Goal: Information Seeking & Learning: Learn about a topic

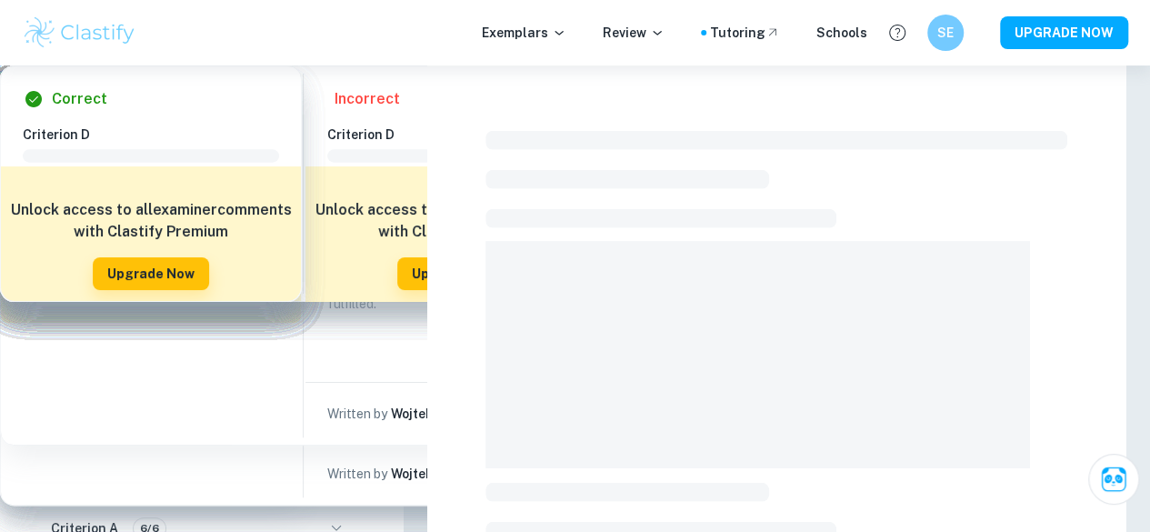
drag, startPoint x: 0, startPoint y: 0, endPoint x: 76, endPoint y: 90, distance: 118.1
click at [76, 90] on p "EE Exemplars" at bounding box center [62, 97] width 81 height 20
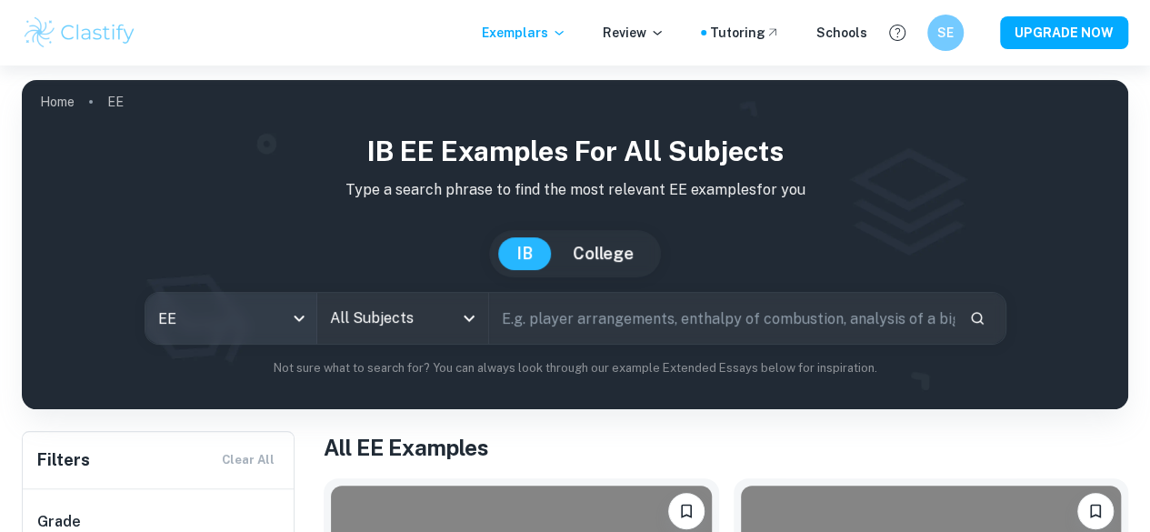
click at [320, 327] on body "We value your privacy We use cookies to enhance your browsing experience, serve…" at bounding box center [575, 331] width 1150 height 532
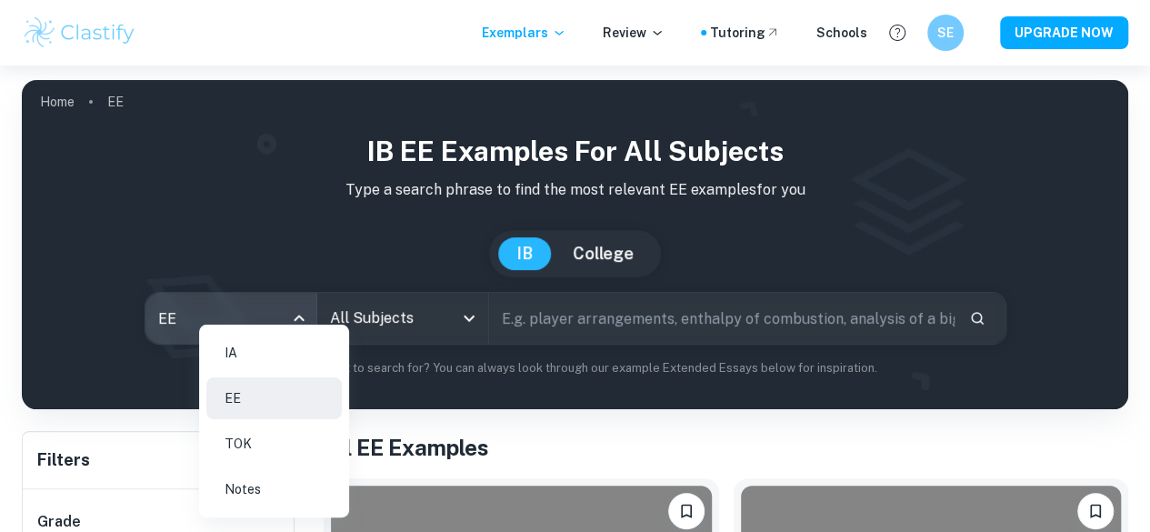
click at [258, 368] on li "IA" at bounding box center [274, 353] width 136 height 42
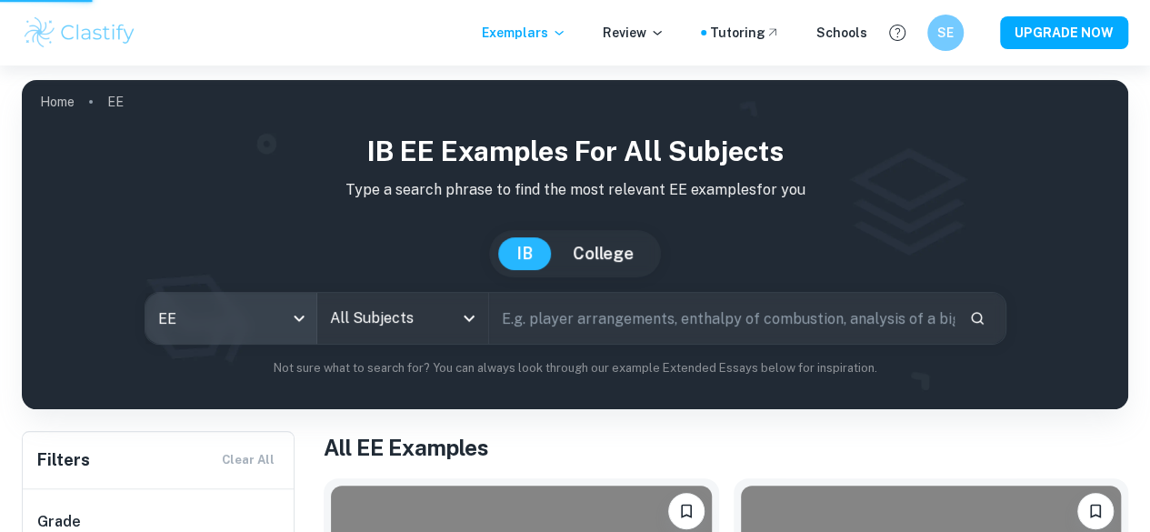
type input "ia"
click at [465, 332] on div "All Subjects" at bounding box center [402, 318] width 171 height 51
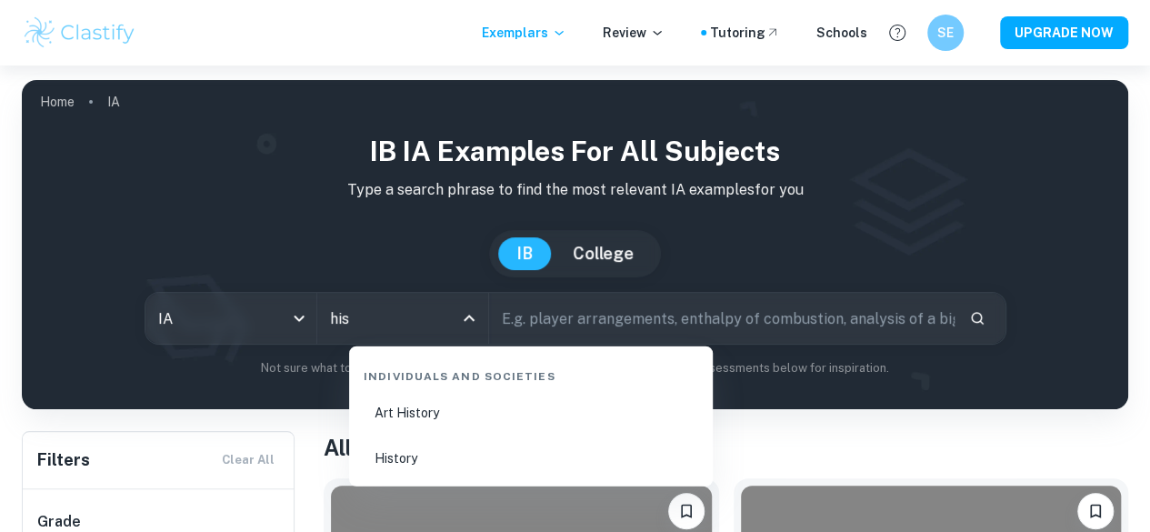
click at [380, 461] on li "History" at bounding box center [531, 458] width 349 height 42
type input "History"
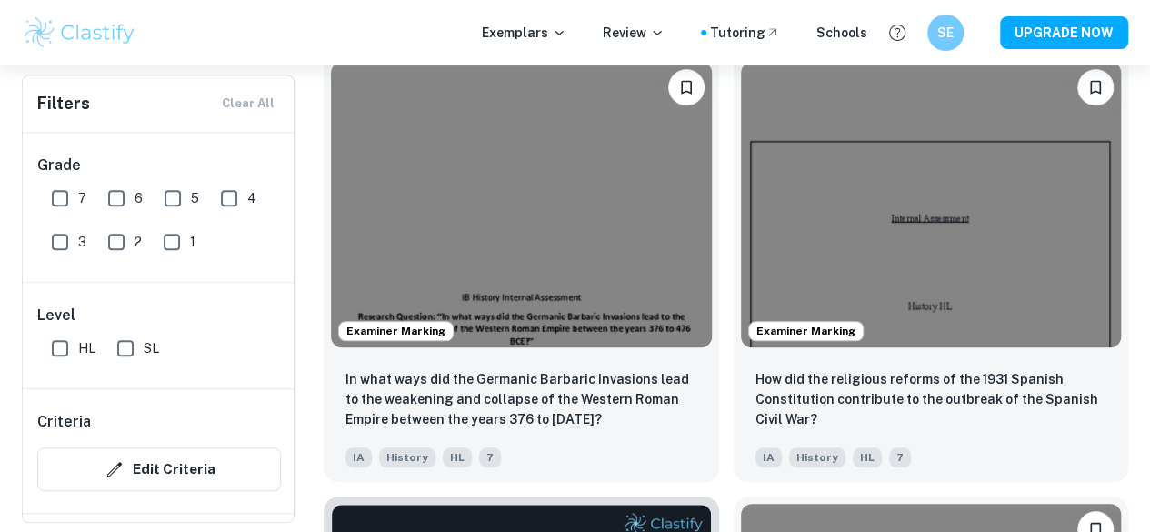
scroll to position [585, 0]
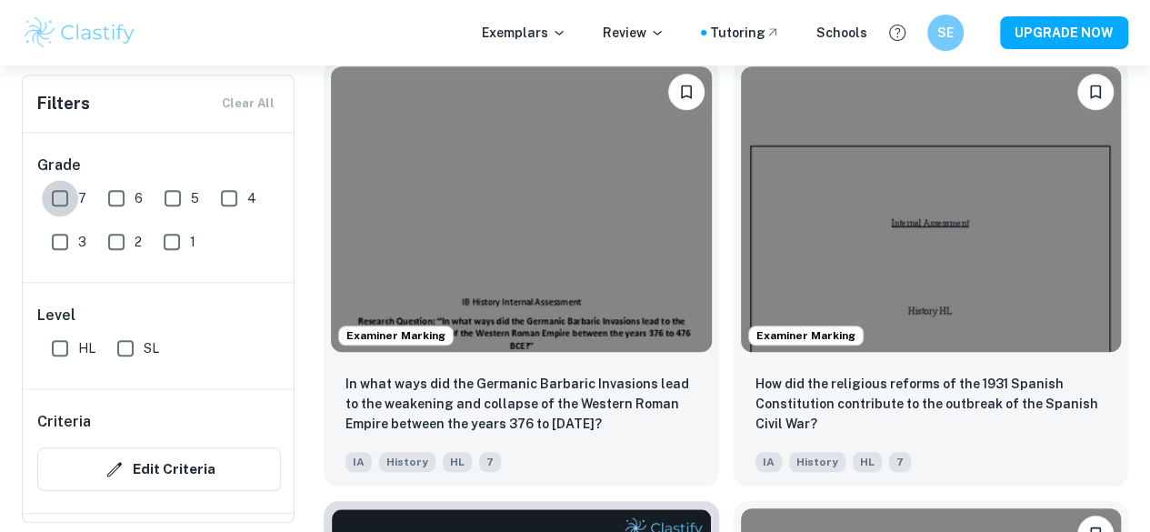
click at [59, 191] on input "7" at bounding box center [60, 198] width 36 height 36
checkbox input "true"
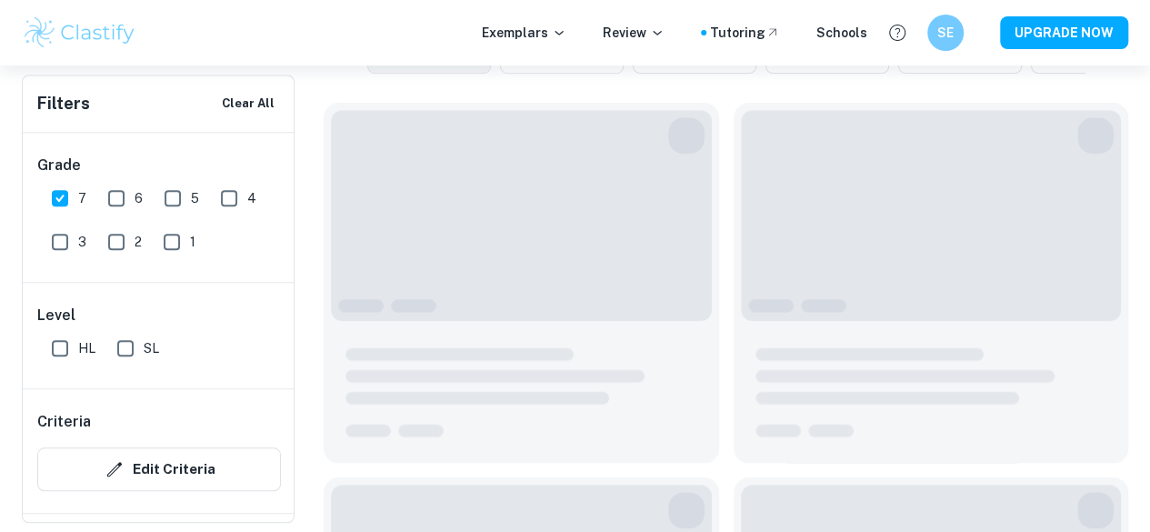
scroll to position [628, 0]
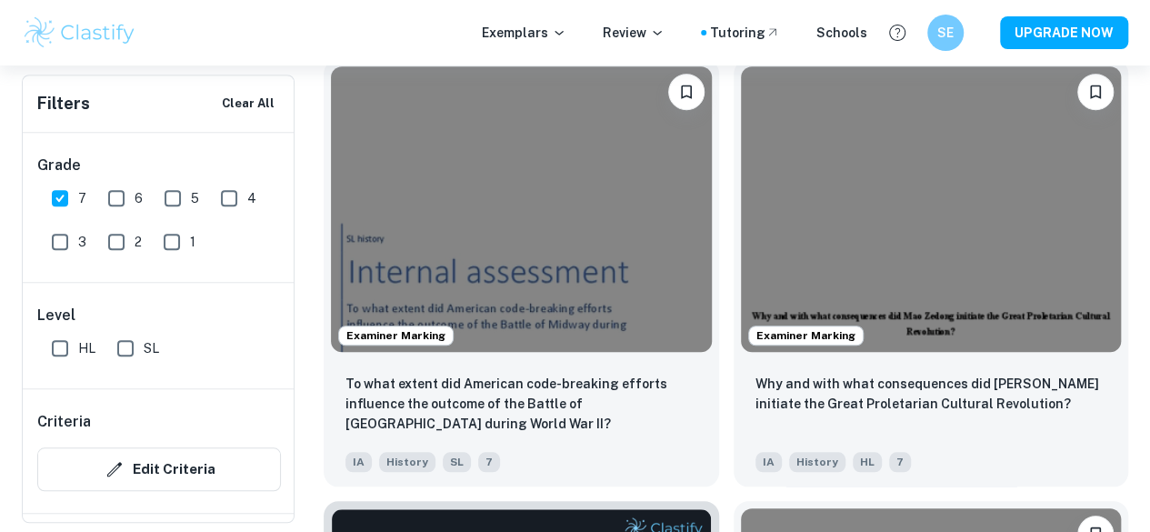
click at [62, 348] on input "HL" at bounding box center [60, 348] width 36 height 36
checkbox input "true"
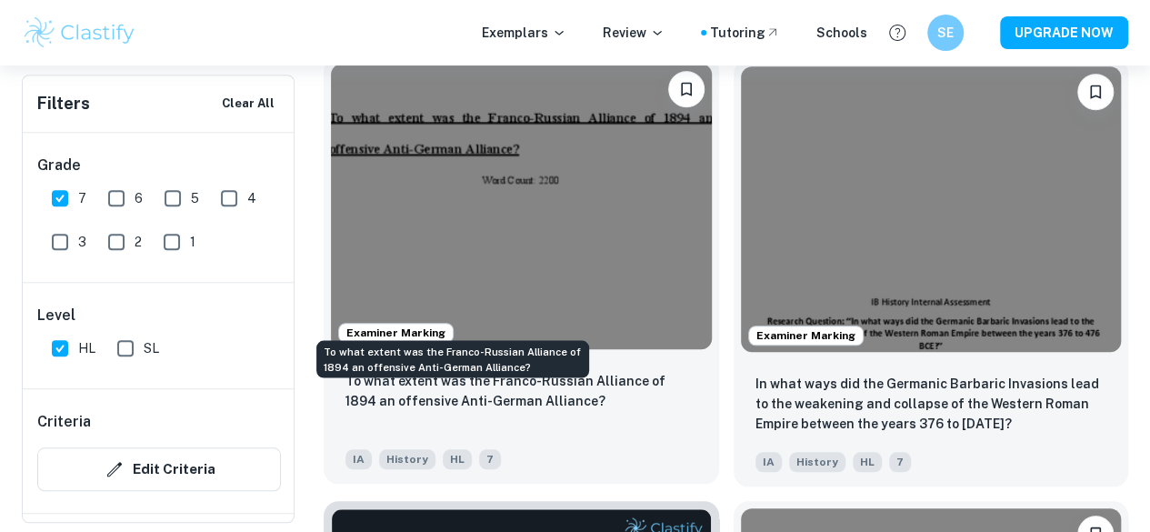
click at [502, 371] on p "To what extent was the Franco-Russian Alliance of 1894 an offensive Anti-German…" at bounding box center [522, 391] width 352 height 40
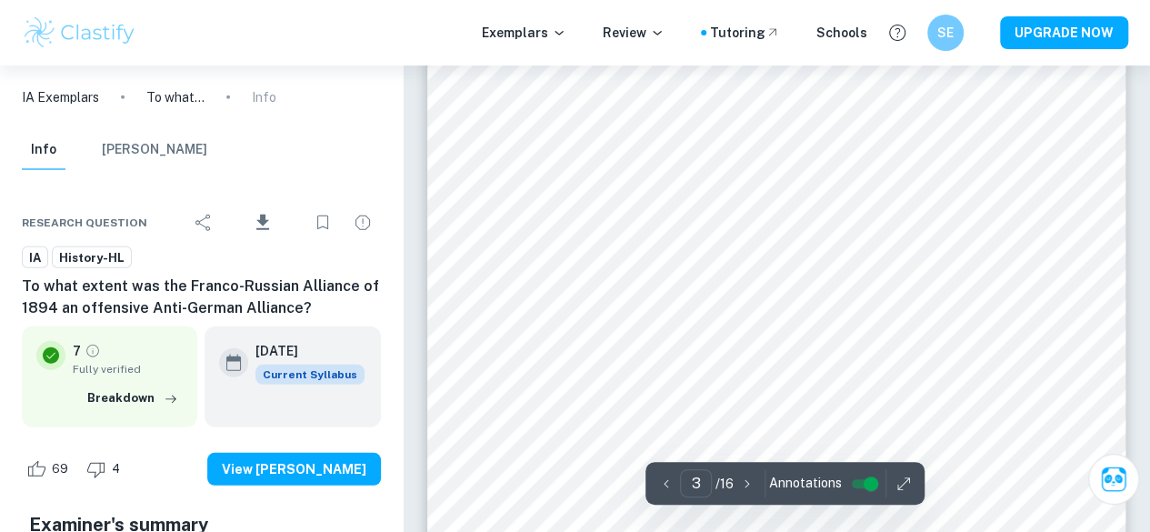
scroll to position [2399, 0]
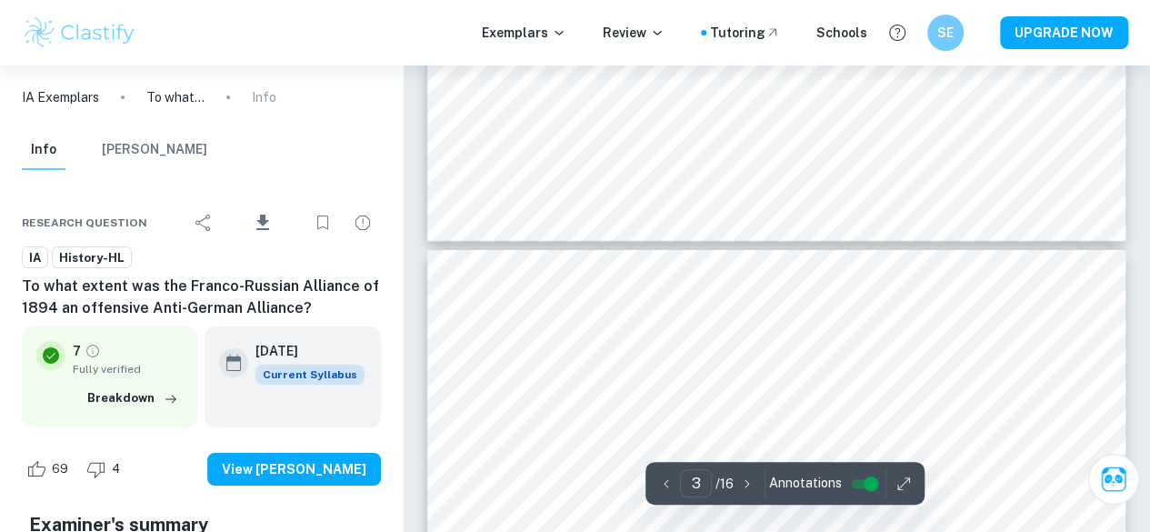
type input "4"
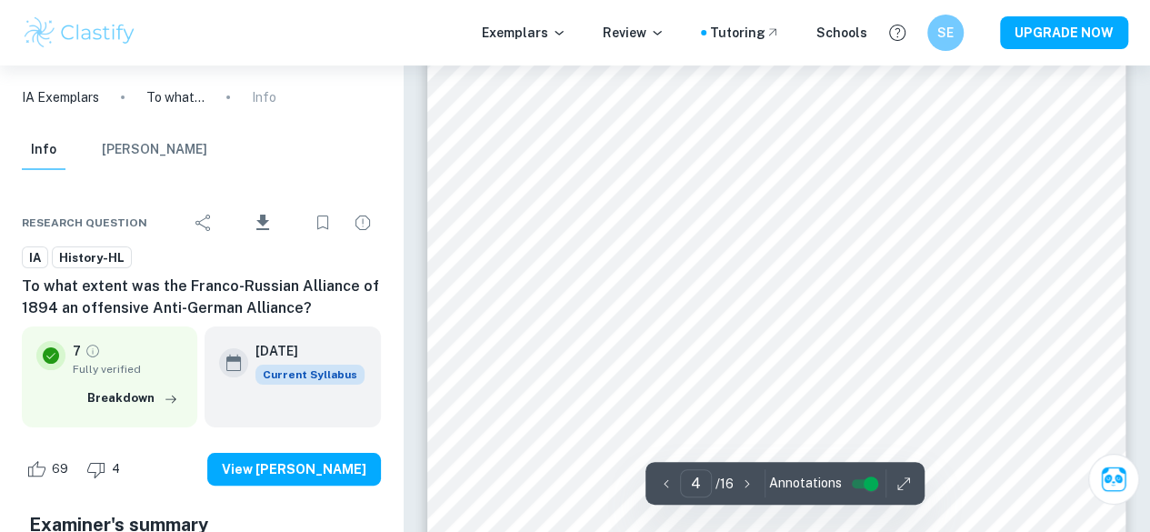
scroll to position [3422, 0]
